Goal: Communication & Community: Ask a question

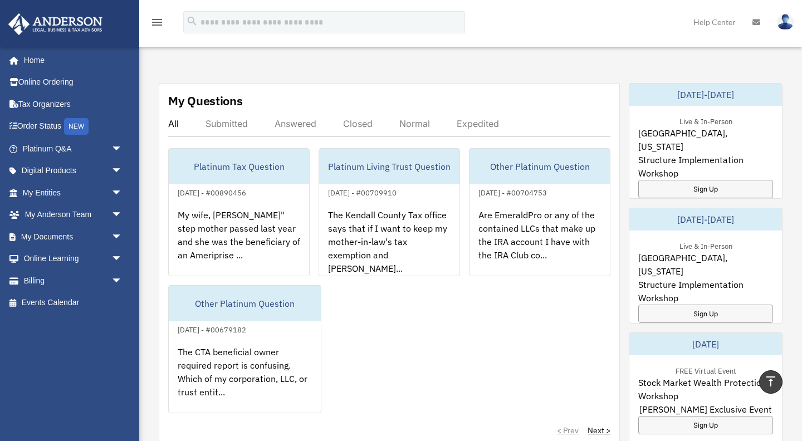
scroll to position [427, 0]
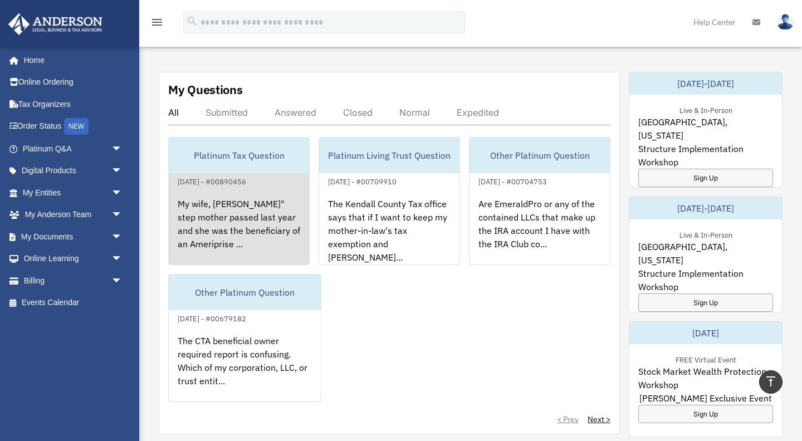
click at [222, 147] on div "Platinum Tax Question" at bounding box center [239, 156] width 140 height 36
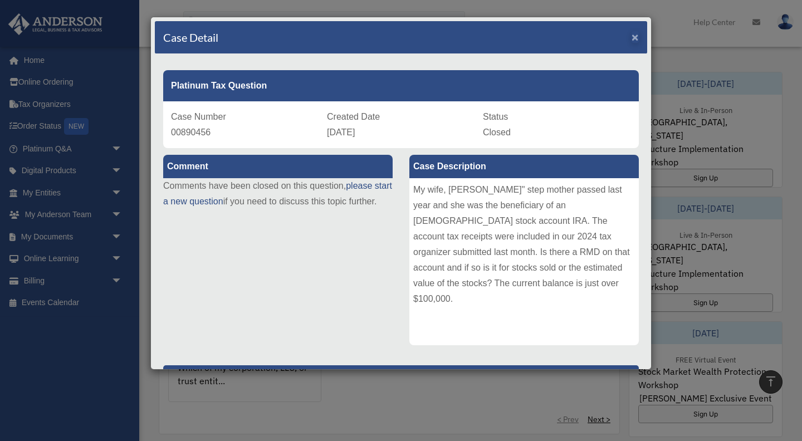
click at [635, 40] on span "×" at bounding box center [635, 37] width 7 height 13
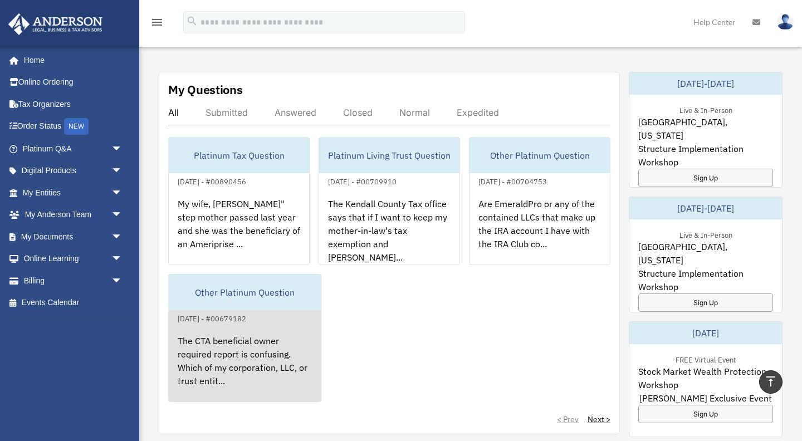
click at [242, 280] on div "Other Platinum Question" at bounding box center [245, 293] width 152 height 36
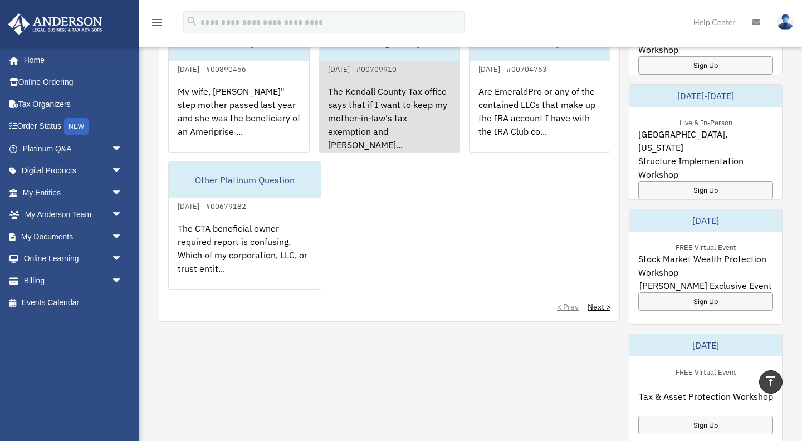
scroll to position [544, 0]
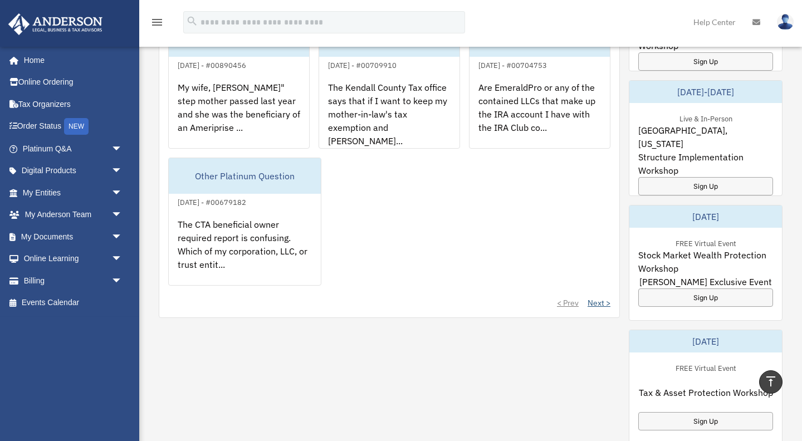
click at [594, 297] on link "Next >" at bounding box center [599, 302] width 23 height 11
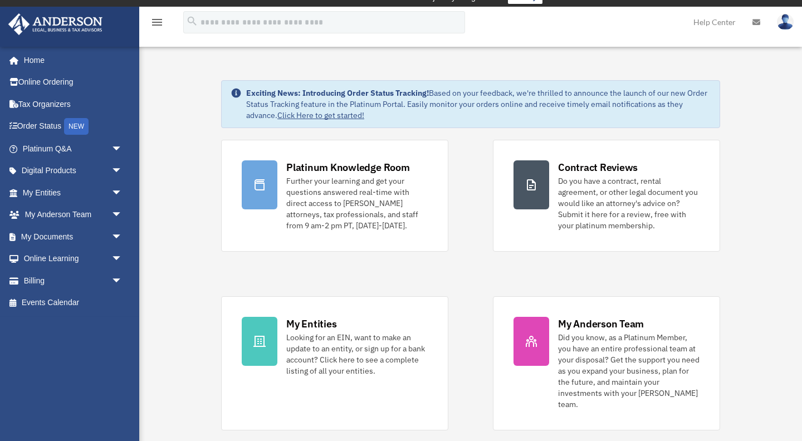
scroll to position [7, 0]
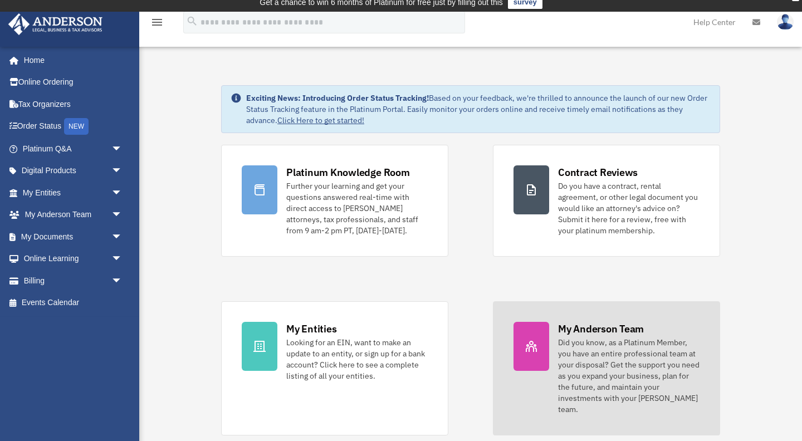
click at [569, 349] on div "Did you know, as a Platinum Member, you have an entire professional team at you…" at bounding box center [629, 376] width 142 height 78
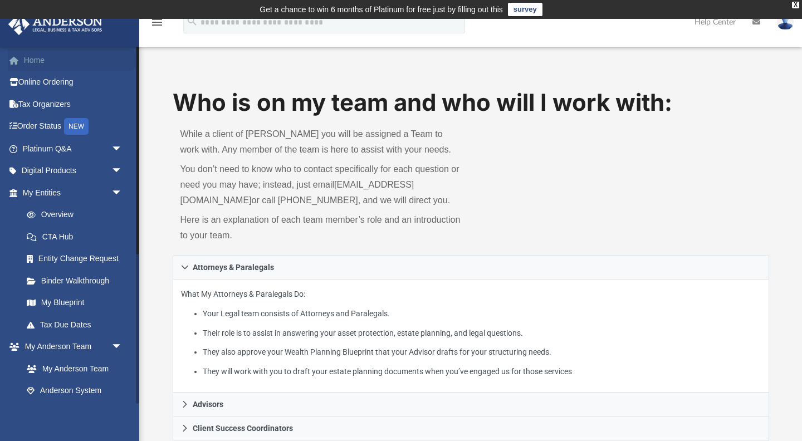
click at [36, 60] on link "Home" at bounding box center [73, 60] width 131 height 22
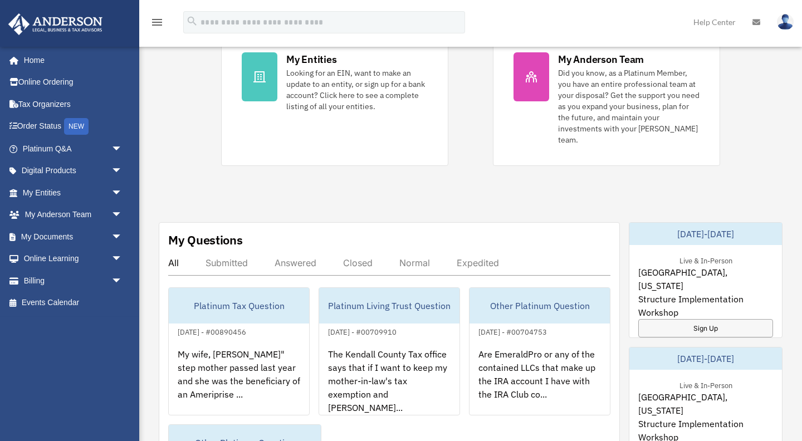
scroll to position [276, 0]
click at [415, 258] on div "Normal" at bounding box center [414, 263] width 31 height 11
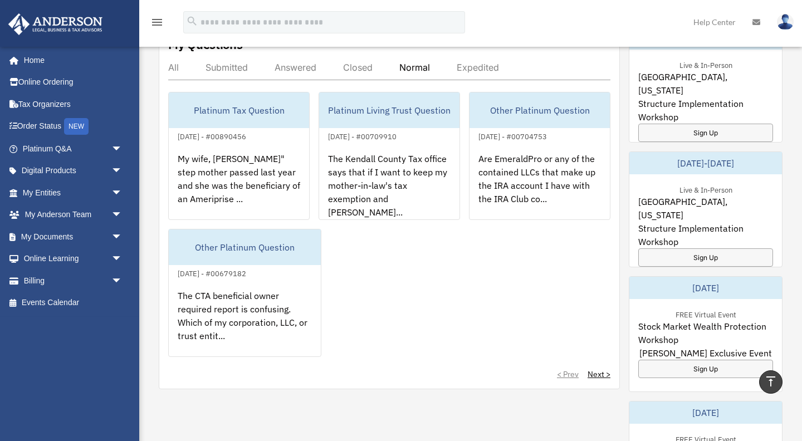
scroll to position [477, 0]
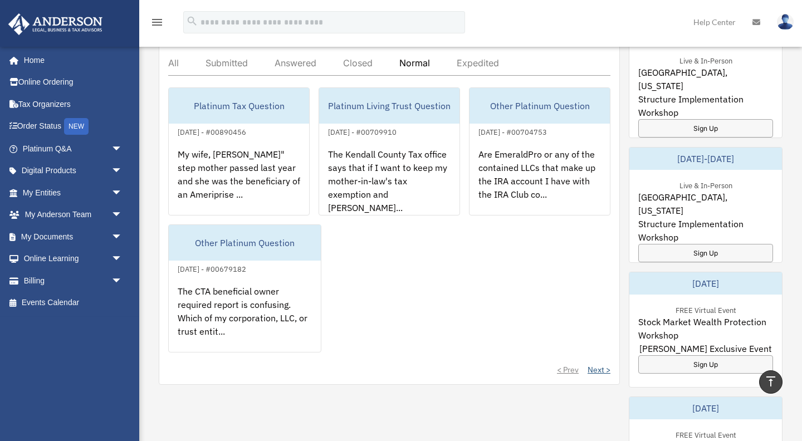
click at [594, 364] on link "Next >" at bounding box center [599, 369] width 23 height 11
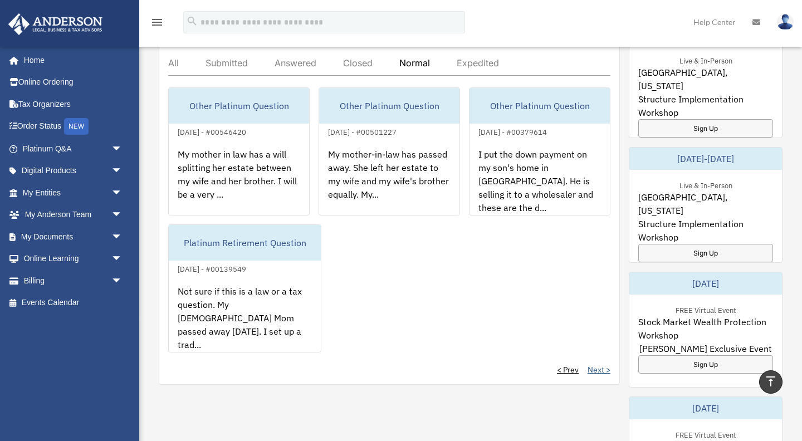
click at [594, 364] on link "Next >" at bounding box center [599, 369] width 23 height 11
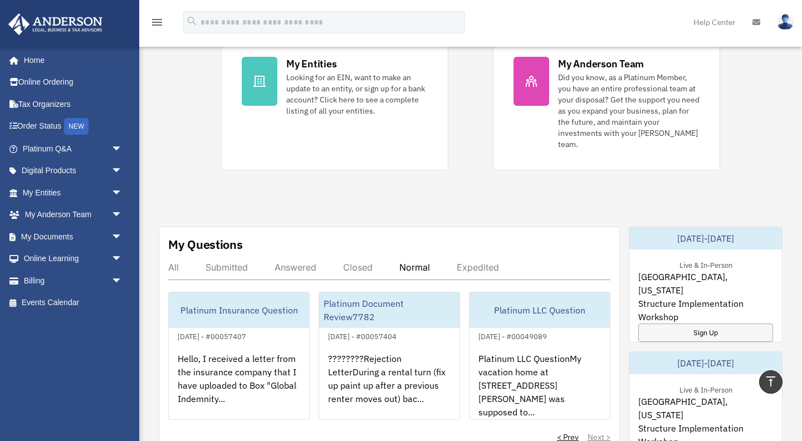
scroll to position [267, 0]
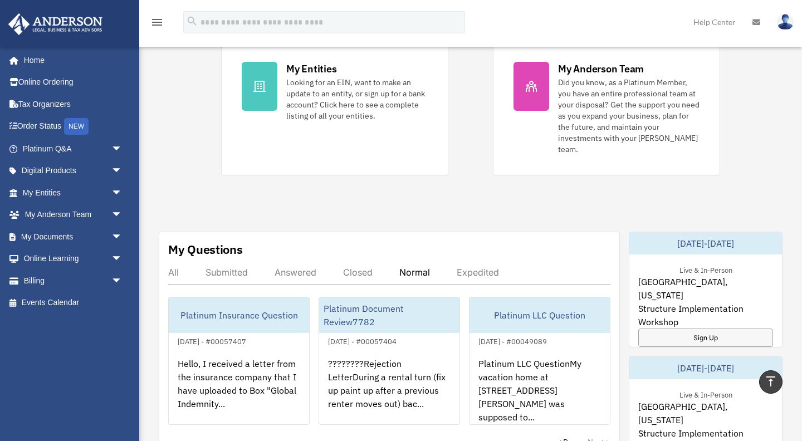
click at [413, 267] on div "Normal" at bounding box center [414, 272] width 31 height 11
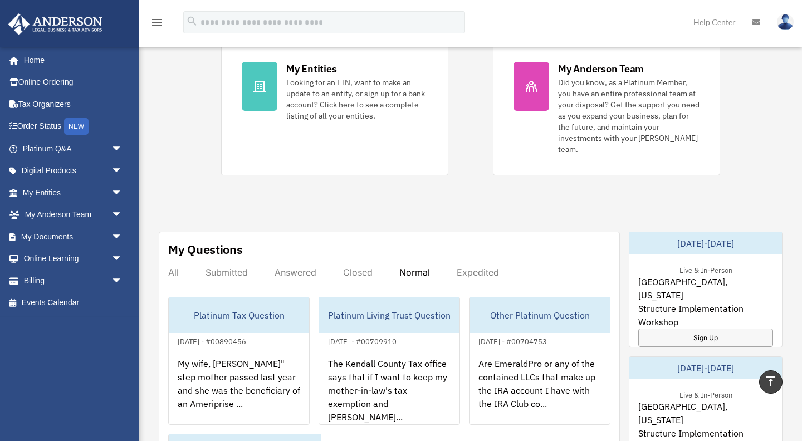
click at [471, 267] on div "Expedited" at bounding box center [478, 272] width 42 height 11
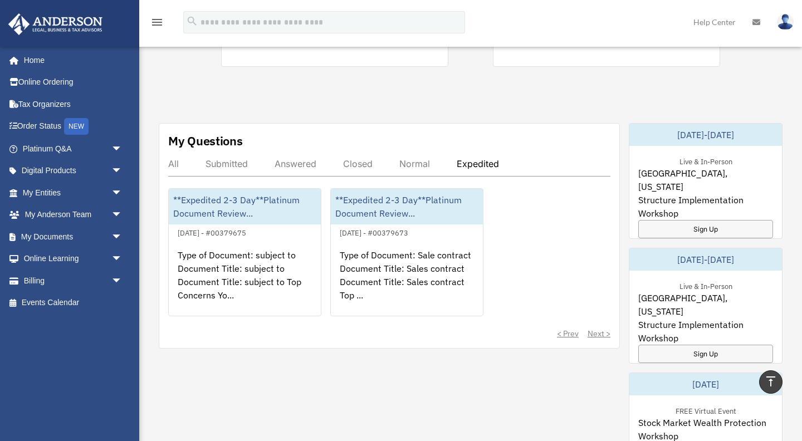
scroll to position [386, 0]
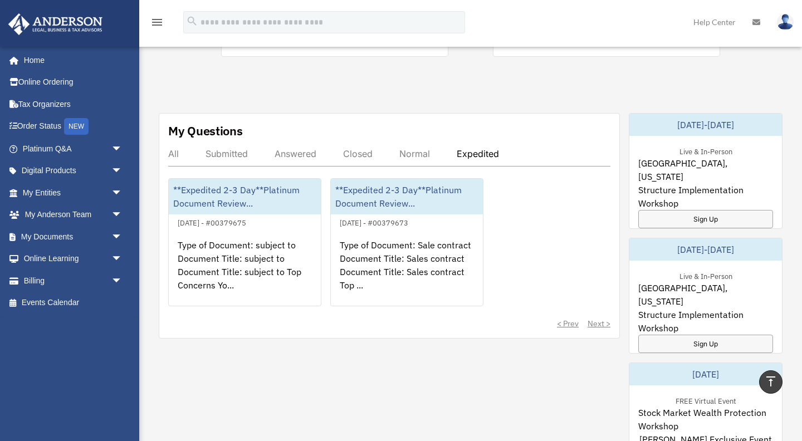
click at [418, 148] on div "Normal" at bounding box center [414, 153] width 31 height 11
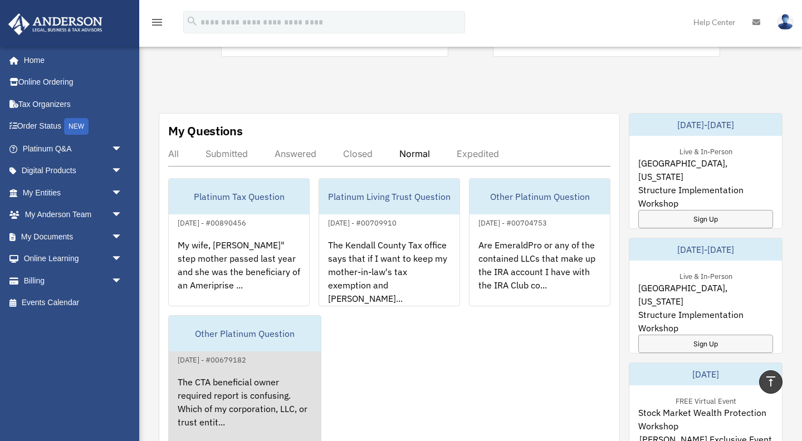
click at [235, 321] on div "Other Platinum Question" at bounding box center [245, 334] width 152 height 36
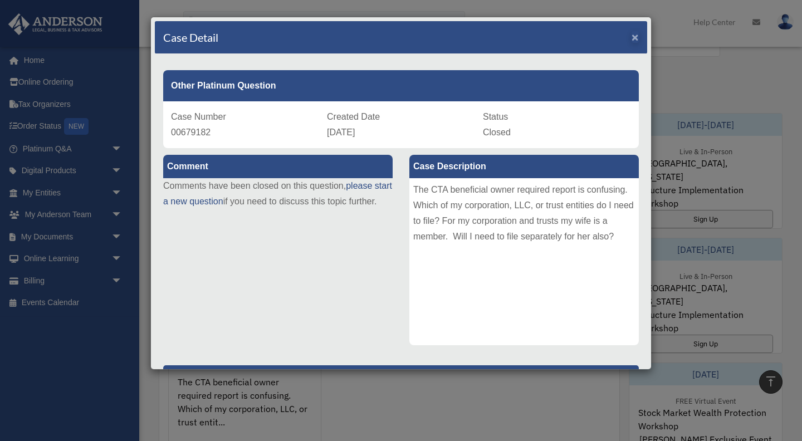
click at [636, 33] on span "×" at bounding box center [635, 37] width 7 height 13
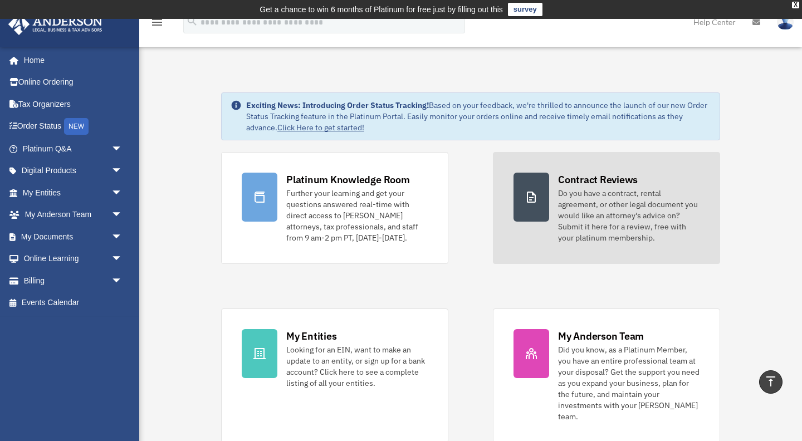
scroll to position [0, 0]
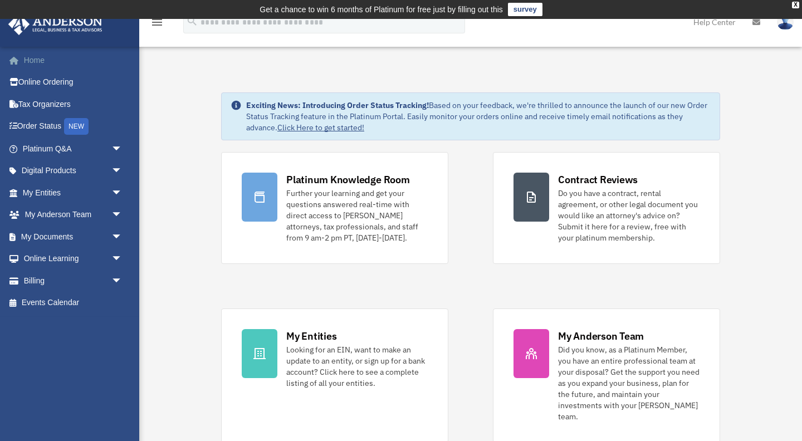
click at [35, 59] on link "Home" at bounding box center [73, 60] width 131 height 22
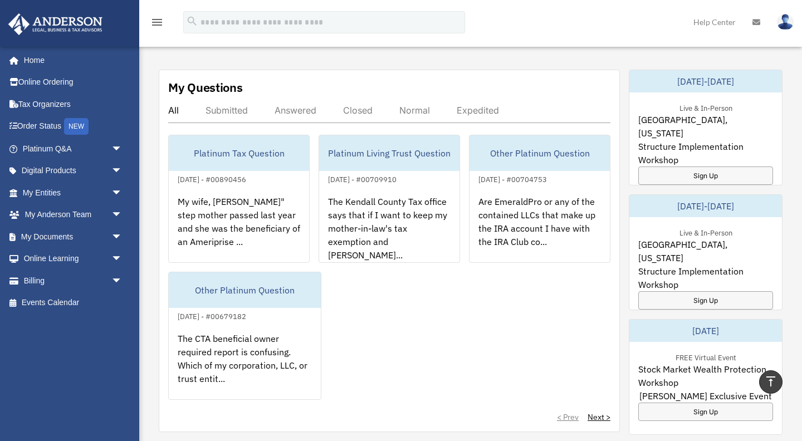
scroll to position [430, 0]
click at [57, 146] on link "Platinum Q&A arrow_drop_down" at bounding box center [73, 149] width 131 height 22
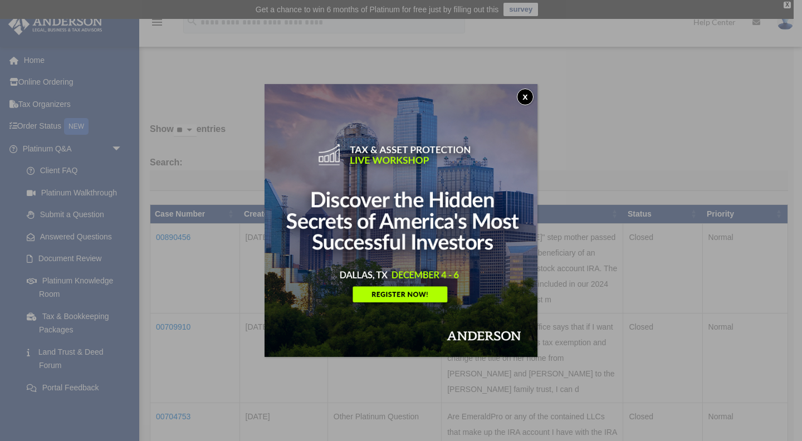
click at [524, 97] on button "x" at bounding box center [525, 97] width 17 height 17
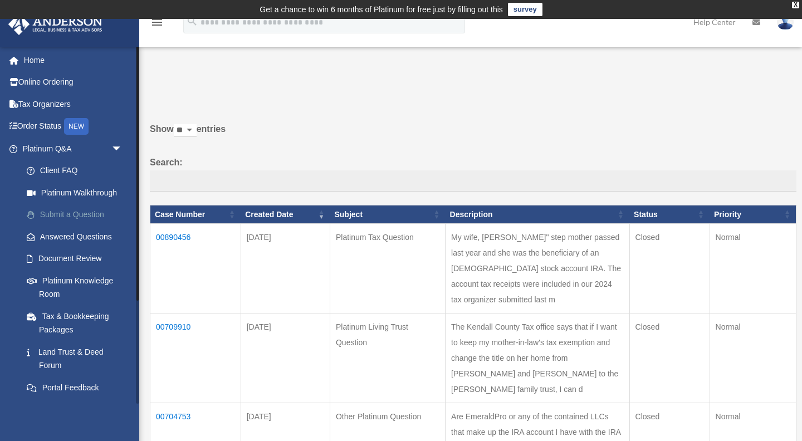
click at [65, 212] on link "Submit a Question" at bounding box center [78, 215] width 124 height 22
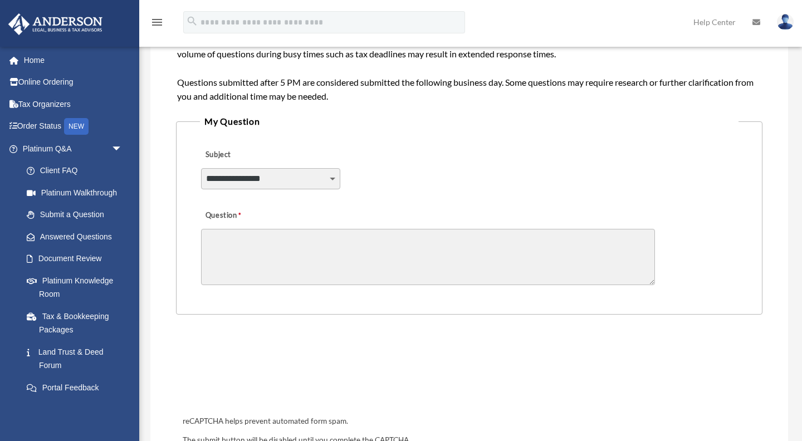
scroll to position [250, 0]
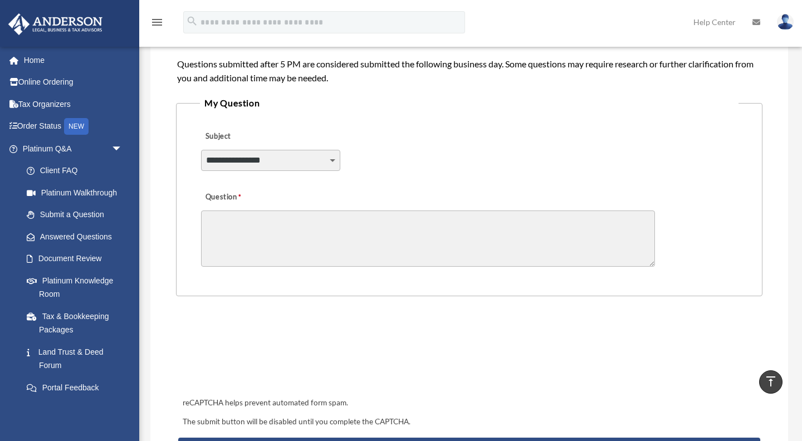
select select "******"
click at [220, 217] on textarea "Question" at bounding box center [428, 239] width 454 height 56
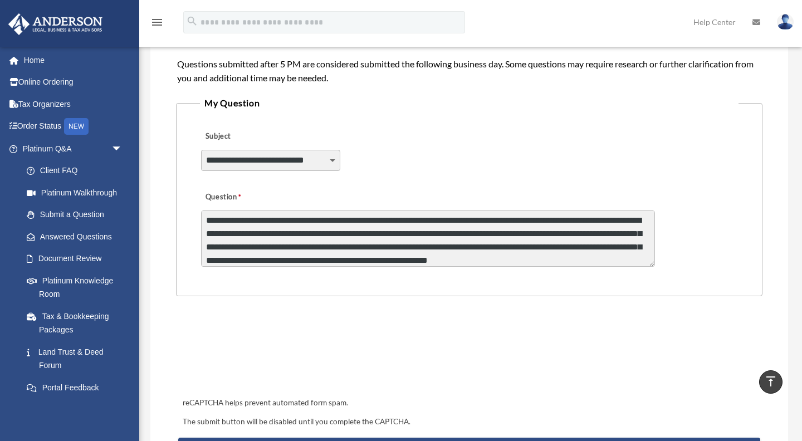
scroll to position [15, 0]
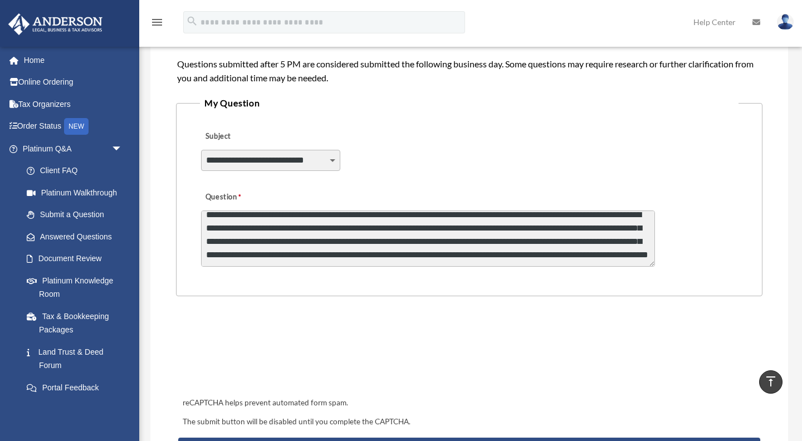
click at [441, 218] on textarea "**********" at bounding box center [428, 239] width 454 height 56
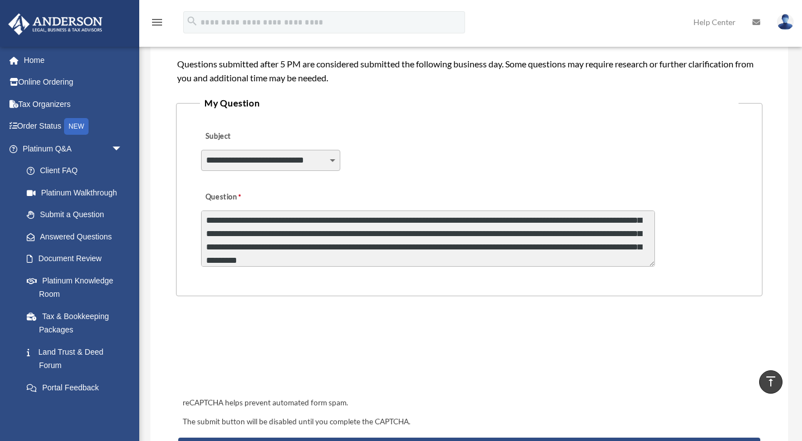
click at [479, 257] on textarea "**********" at bounding box center [428, 239] width 454 height 56
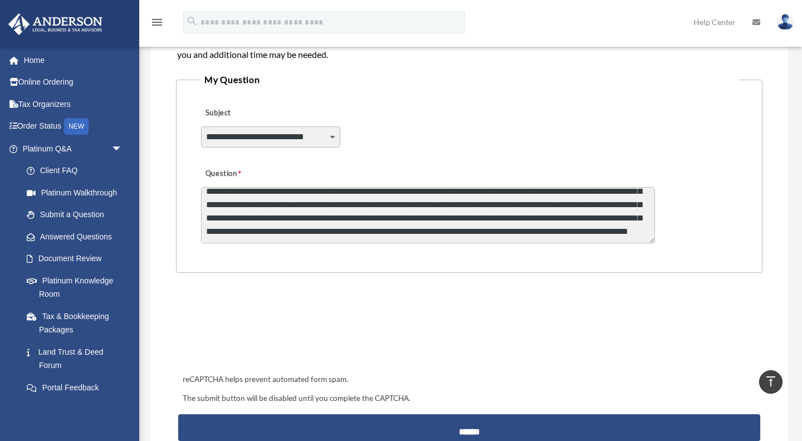
scroll to position [274, 0]
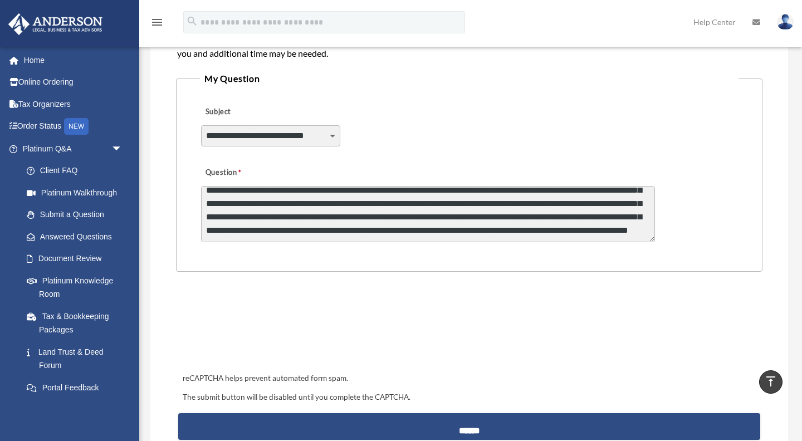
type textarea "**********"
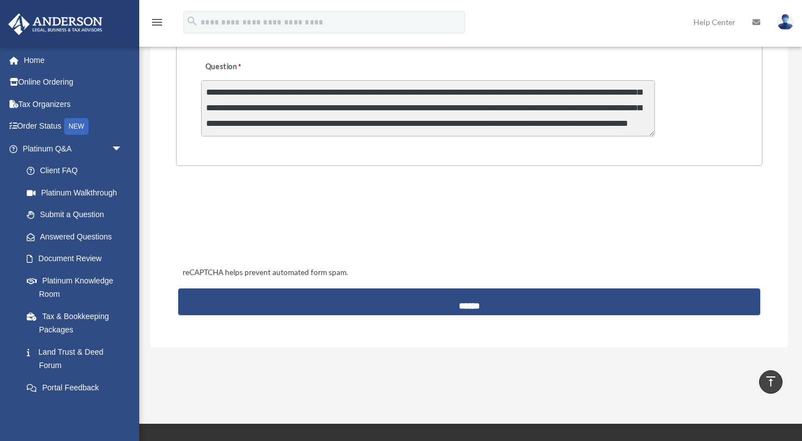
scroll to position [381, 0]
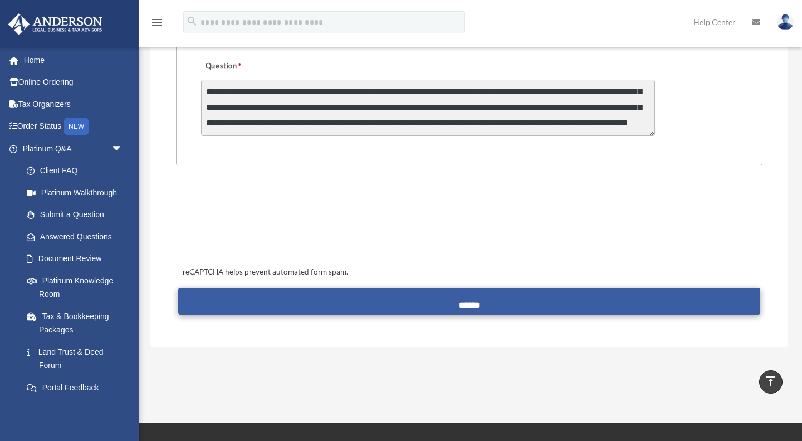
click at [471, 300] on input "******" at bounding box center [469, 301] width 582 height 27
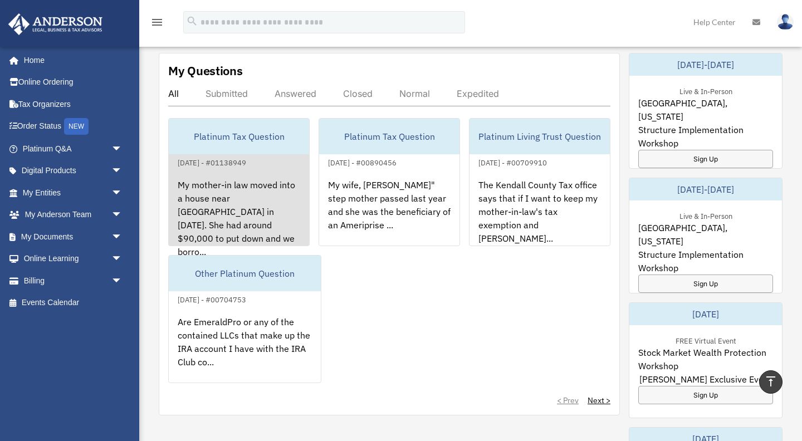
scroll to position [458, 0]
